Goal: Navigation & Orientation: Find specific page/section

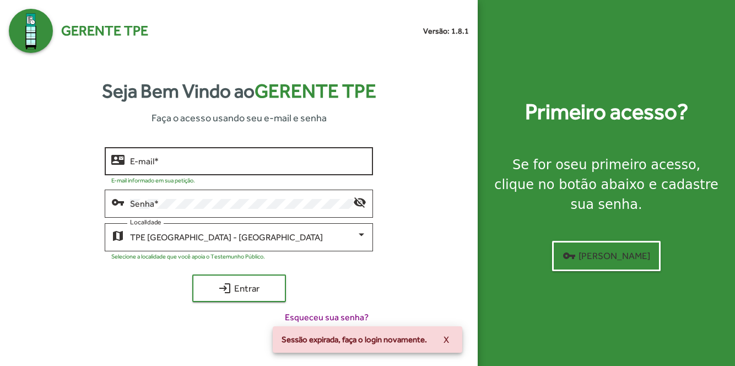
click at [269, 166] on input "E-mail *" at bounding box center [248, 161] width 236 height 10
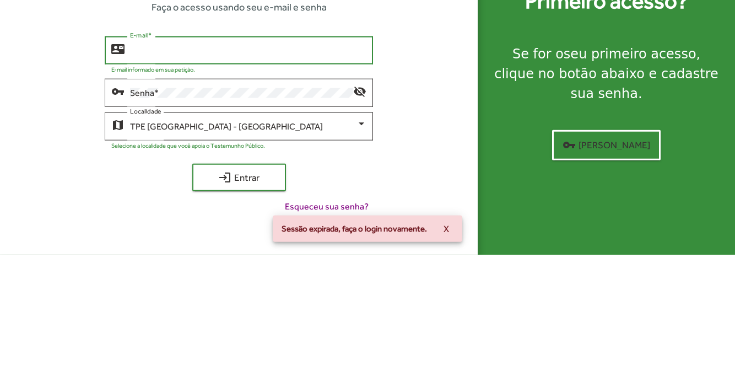
type input "**********"
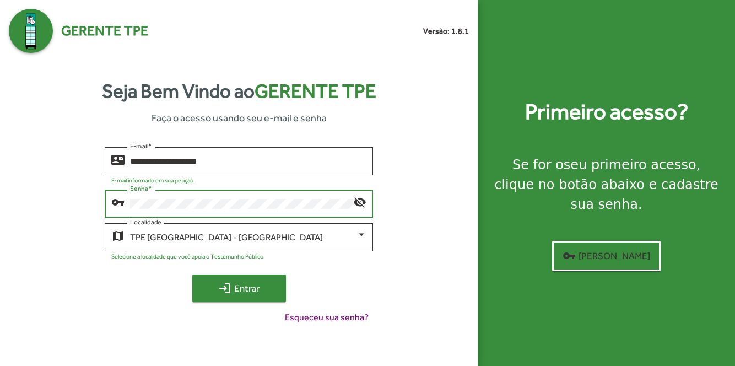
click at [259, 298] on span "login Entrar" at bounding box center [239, 288] width 74 height 20
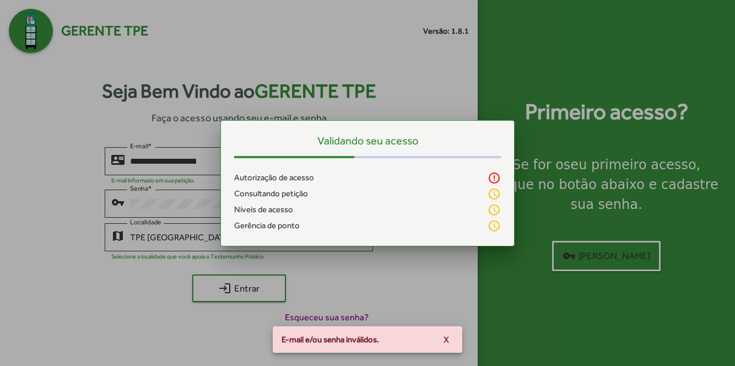
click at [447, 339] on span "X" at bounding box center [446, 339] width 6 height 20
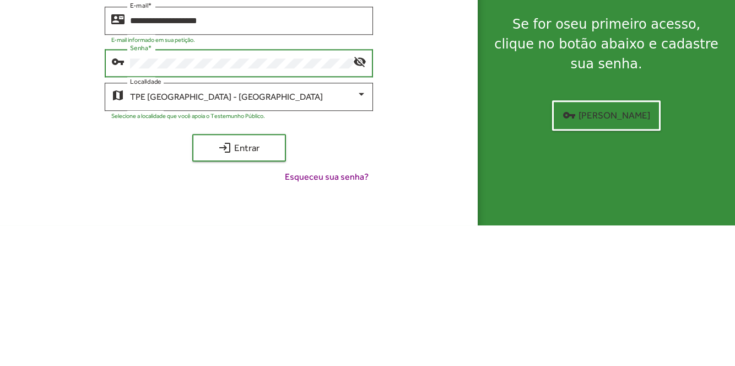
click at [360, 208] on mat-icon "visibility_off" at bounding box center [359, 201] width 13 height 13
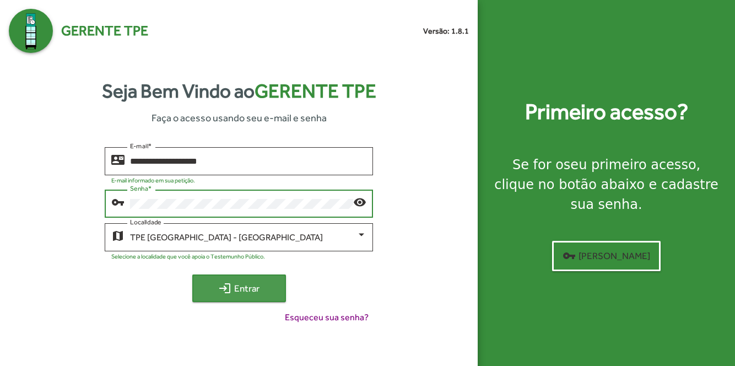
click at [262, 298] on span "login Entrar" at bounding box center [239, 288] width 74 height 20
click at [250, 298] on span "login Entrar" at bounding box center [239, 288] width 74 height 20
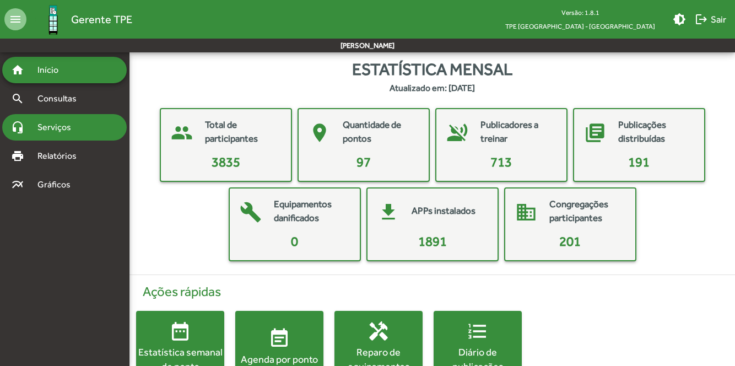
click at [57, 131] on span "Serviços" at bounding box center [58, 127] width 55 height 13
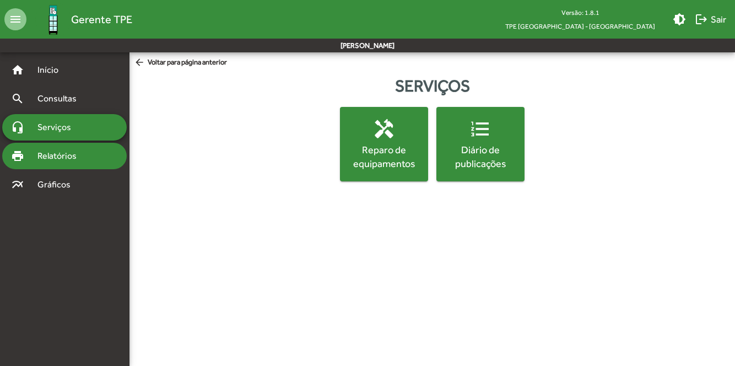
click at [64, 168] on div "print Relatórios" at bounding box center [64, 156] width 124 height 26
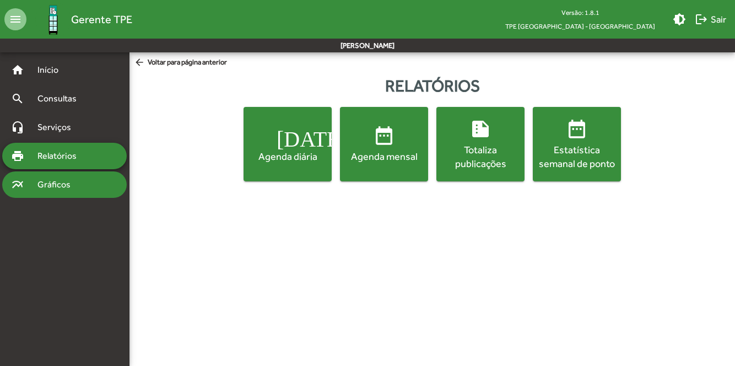
click at [60, 185] on span "Gráficos" at bounding box center [58, 184] width 55 height 13
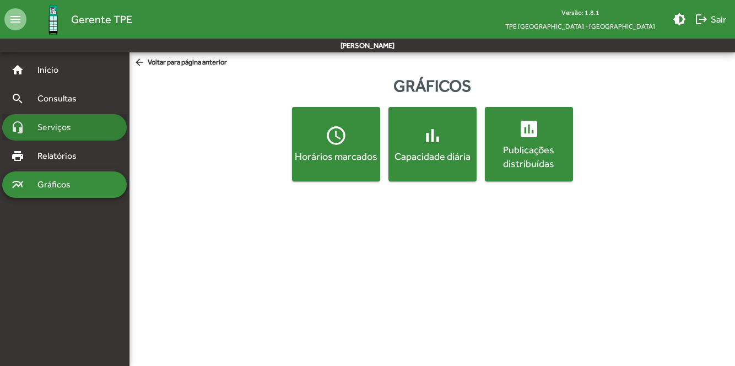
click at [68, 127] on span "Serviços" at bounding box center [58, 127] width 55 height 13
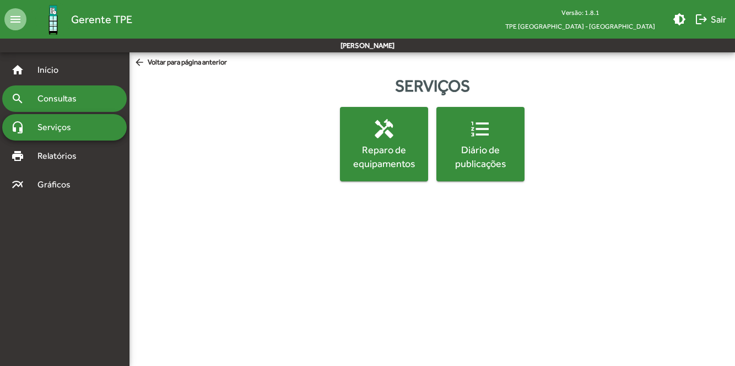
click at [63, 94] on span "Consultas" at bounding box center [61, 98] width 60 height 13
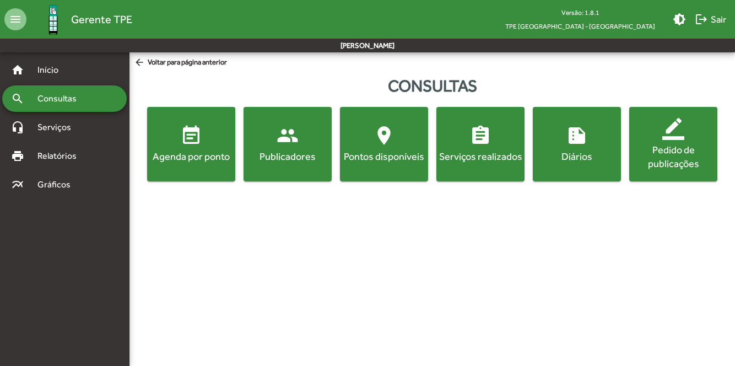
click at [390, 146] on mat-icon "location_on" at bounding box center [384, 135] width 22 height 22
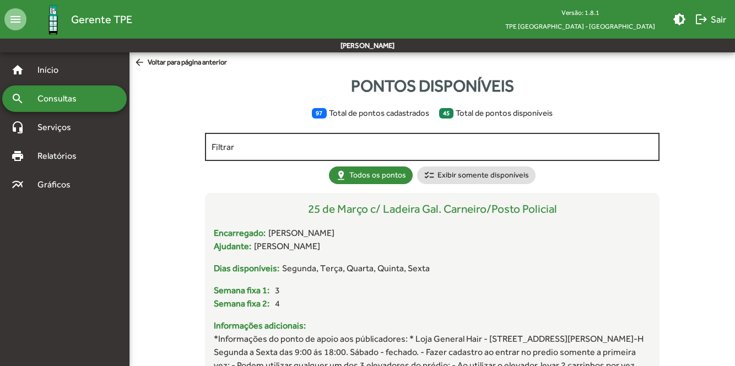
click at [292, 144] on input "Filtrar" at bounding box center [431, 147] width 441 height 10
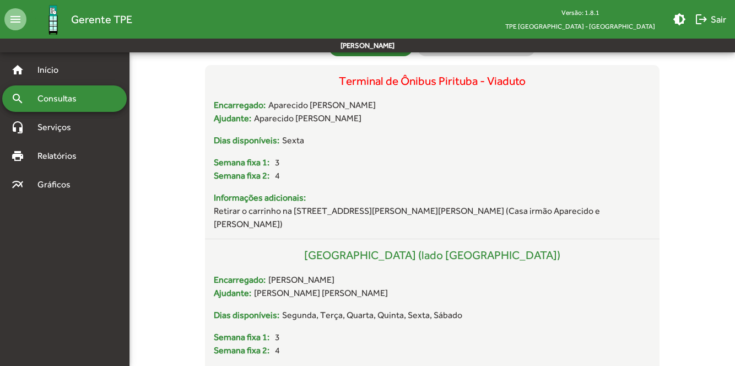
scroll to position [127, 0]
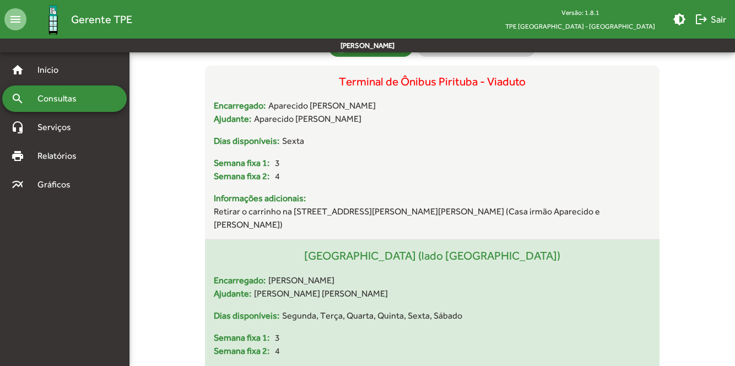
type input "****"
click at [506, 262] on div "[GEOGRAPHIC_DATA] (lado [GEOGRAPHIC_DATA])" at bounding box center [432, 260] width 436 height 26
click at [417, 251] on div "[GEOGRAPHIC_DATA] (lado [GEOGRAPHIC_DATA])" at bounding box center [432, 260] width 436 height 26
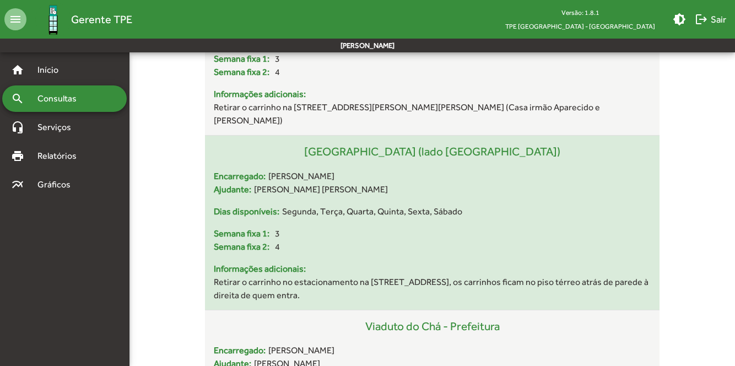
scroll to position [239, 0]
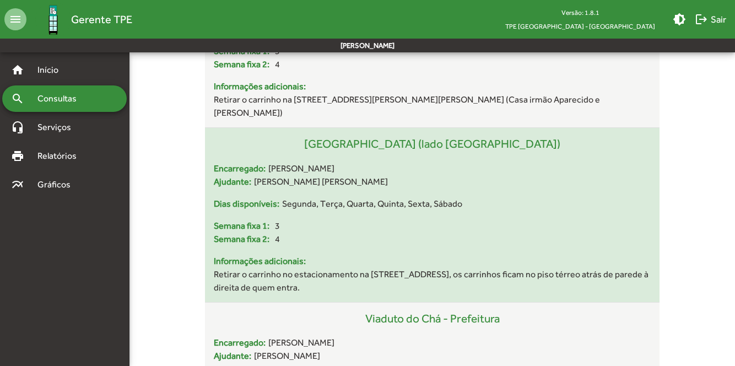
click at [286, 264] on span "Informações adicionais:" at bounding box center [432, 260] width 436 height 13
